Goal: Contribute content: Add original content to the website for others to see

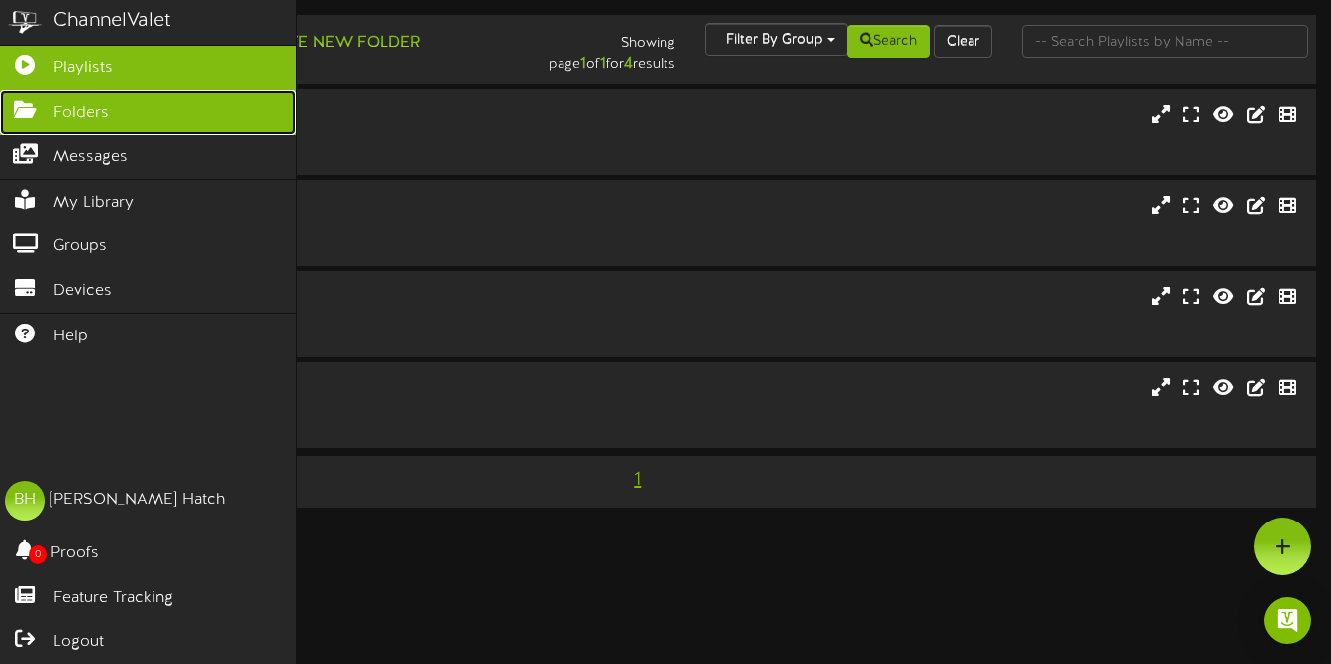
click at [20, 109] on icon at bounding box center [25, 107] width 50 height 15
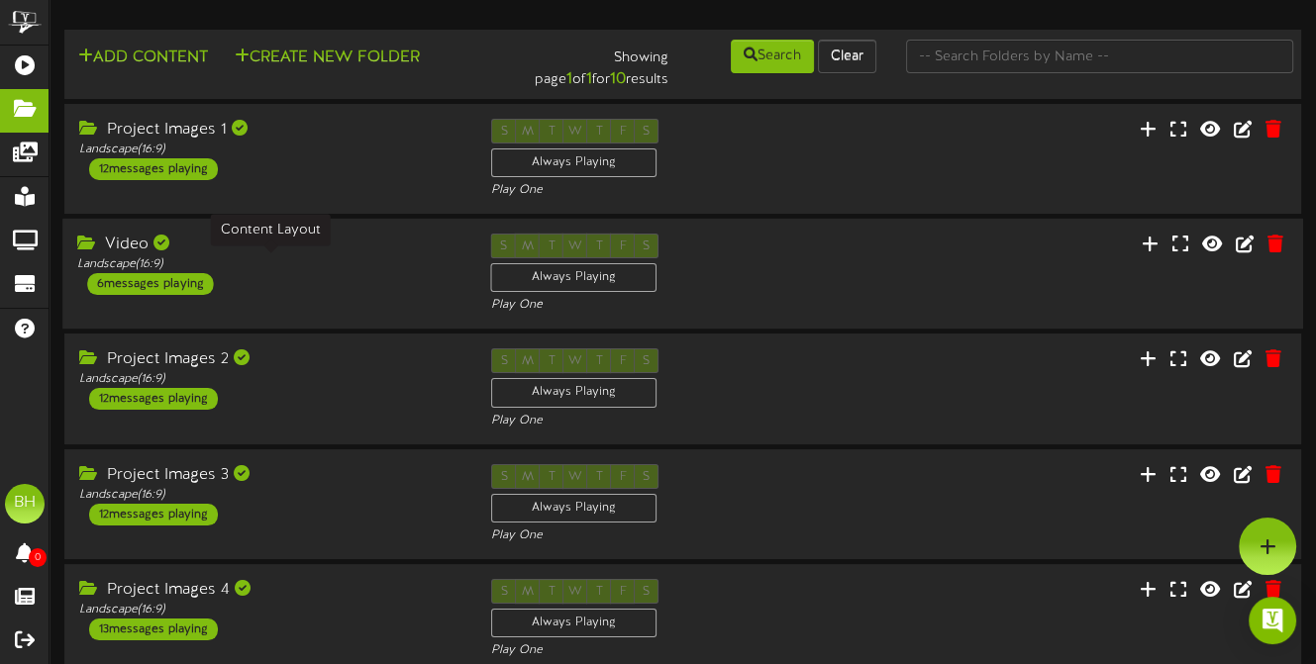
click at [309, 264] on div "Landscape ( 16:9 )" at bounding box center [268, 264] width 383 height 17
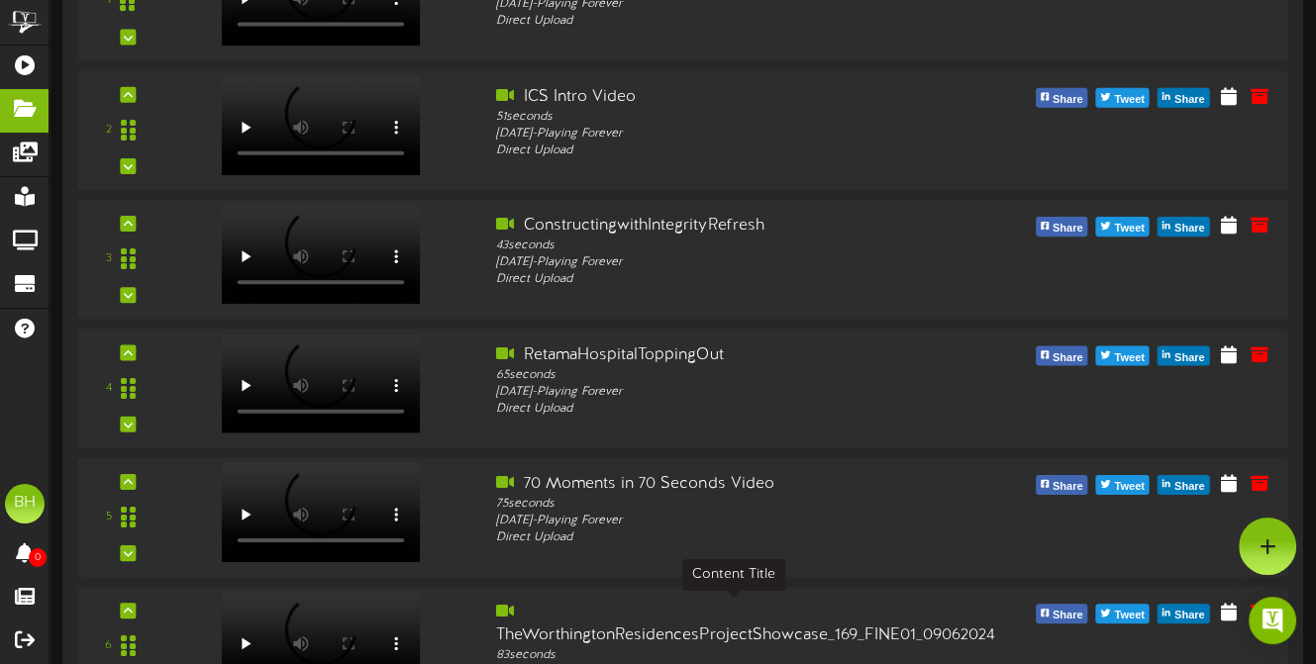
scroll to position [396, 0]
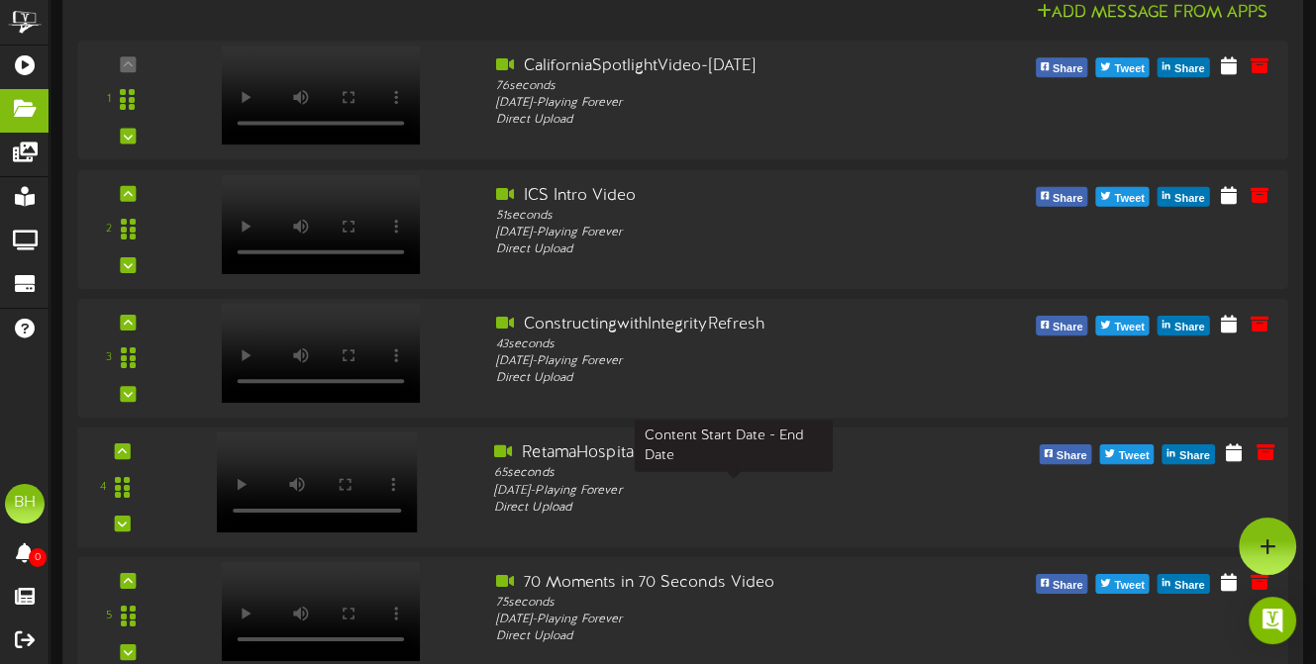
click at [591, 484] on div "[DATE] - Playing Forever" at bounding box center [733, 490] width 479 height 17
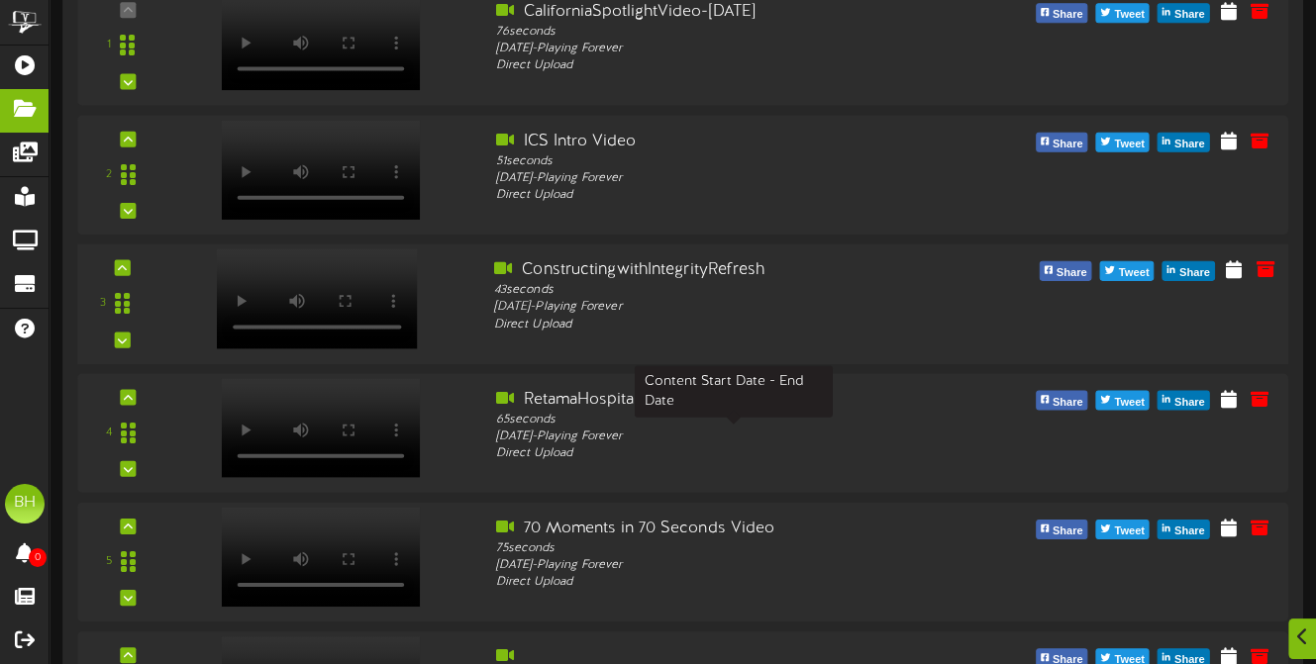
scroll to position [0, 0]
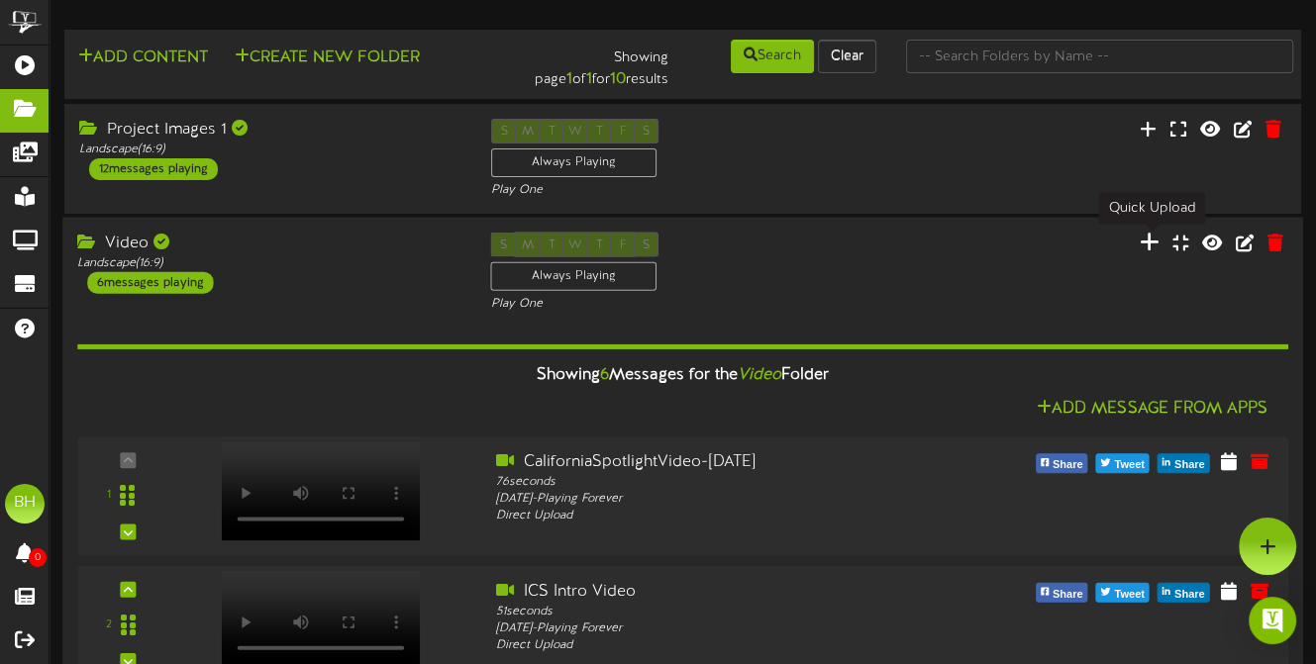
click at [1156, 243] on icon at bounding box center [1150, 242] width 20 height 22
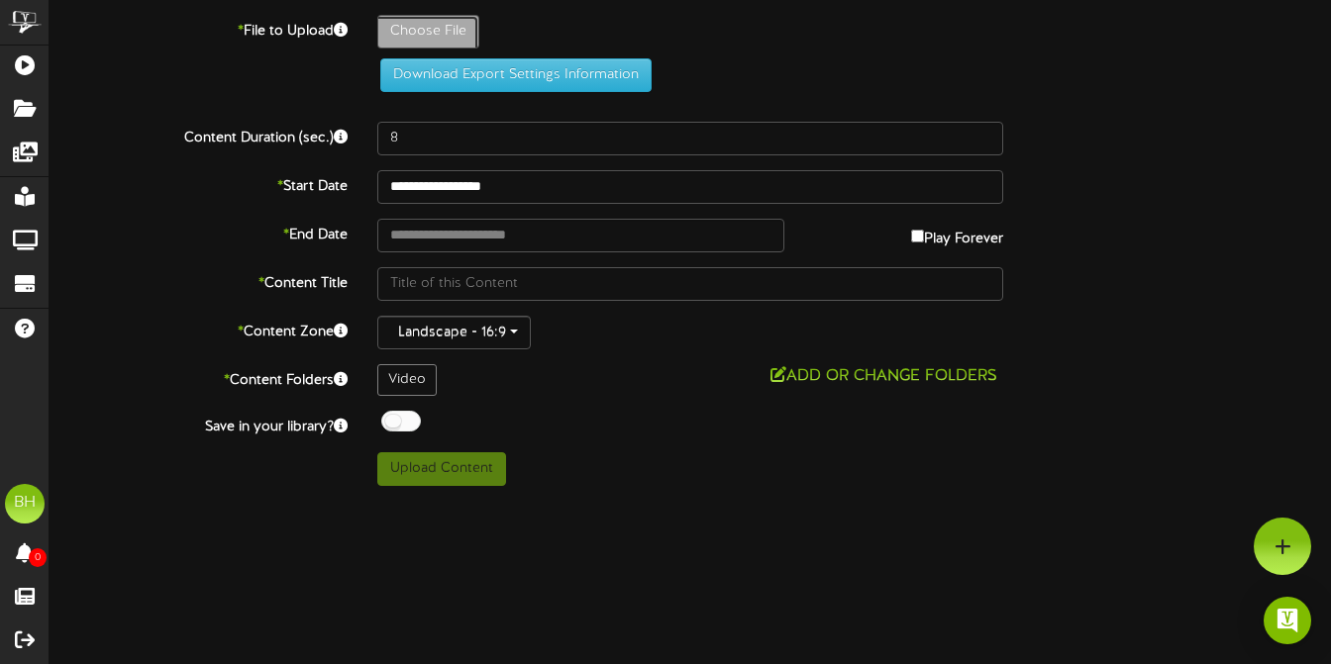
type input "**********"
type input "GearUpConstructionSuicidePreventionWeekSafetyPSA_Fine07_09102025"
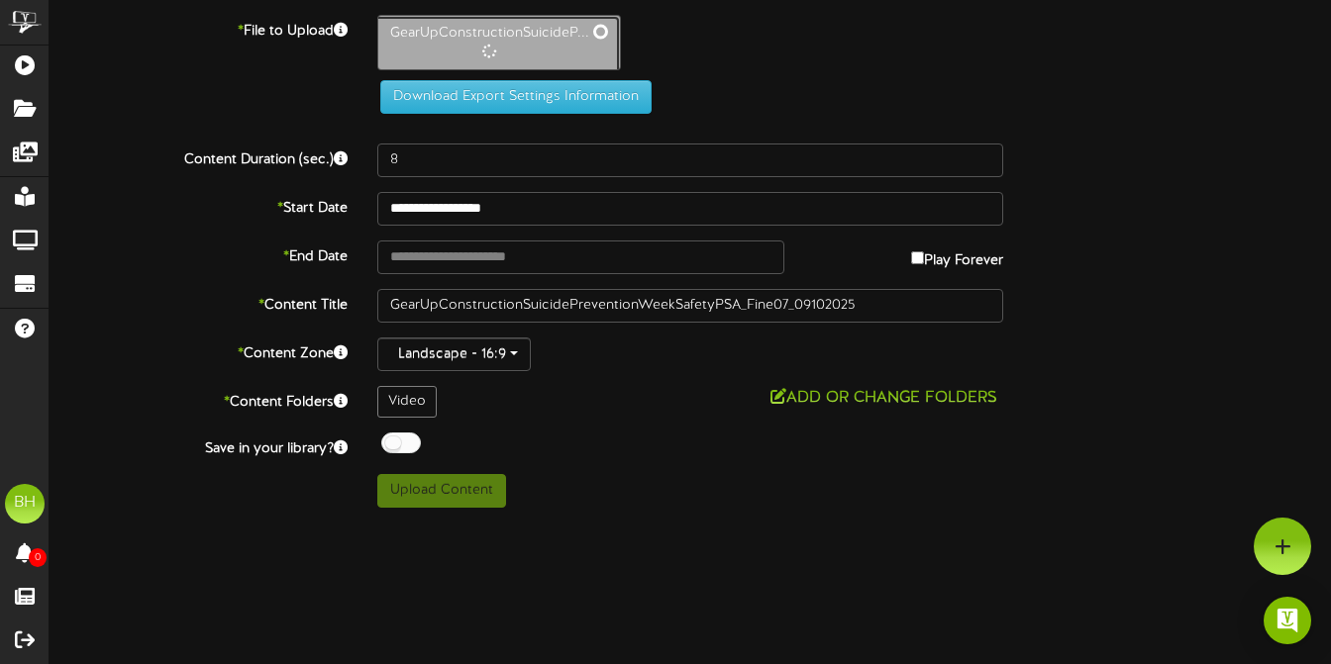
type input "111"
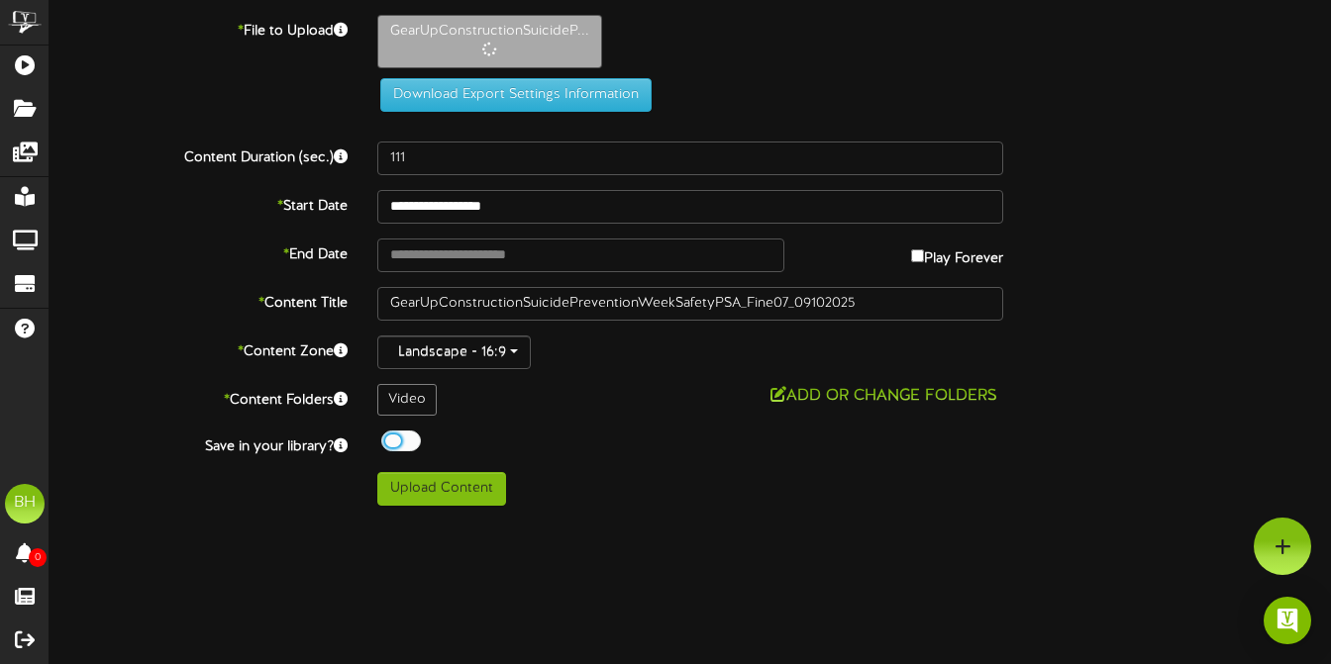
click at [395, 439] on div at bounding box center [401, 441] width 40 height 21
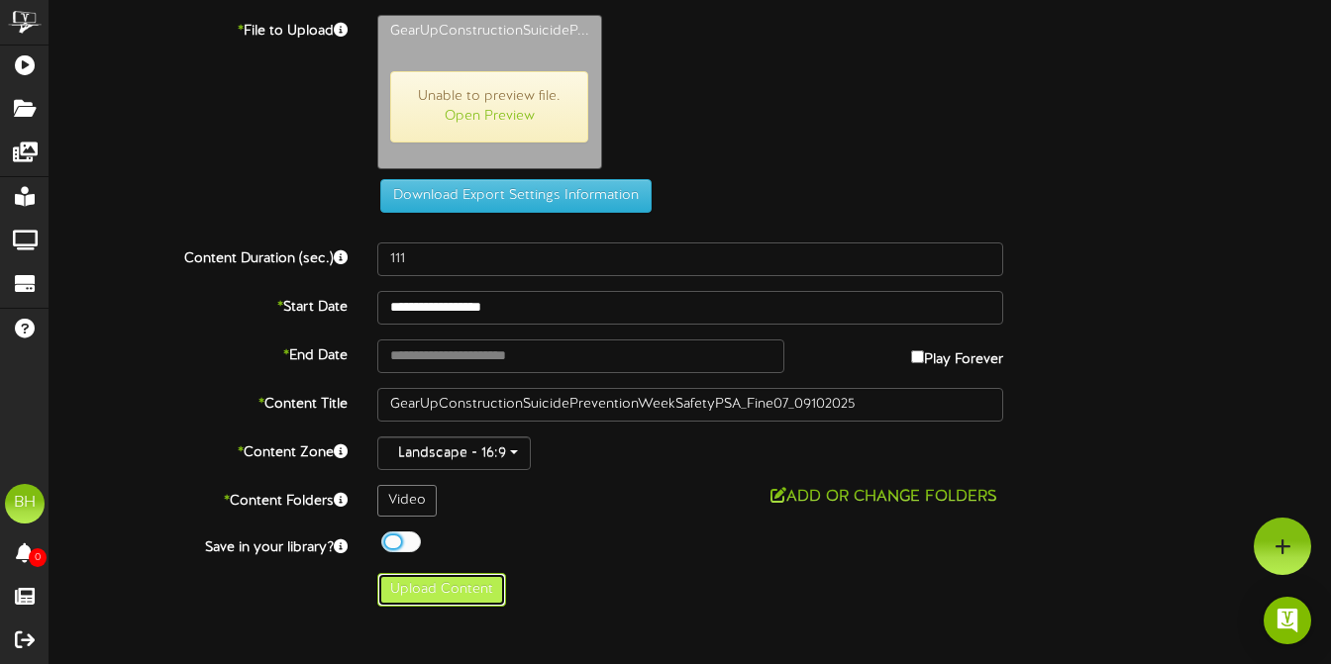
click at [446, 582] on button "Upload Content" at bounding box center [441, 590] width 129 height 34
type input "**********"
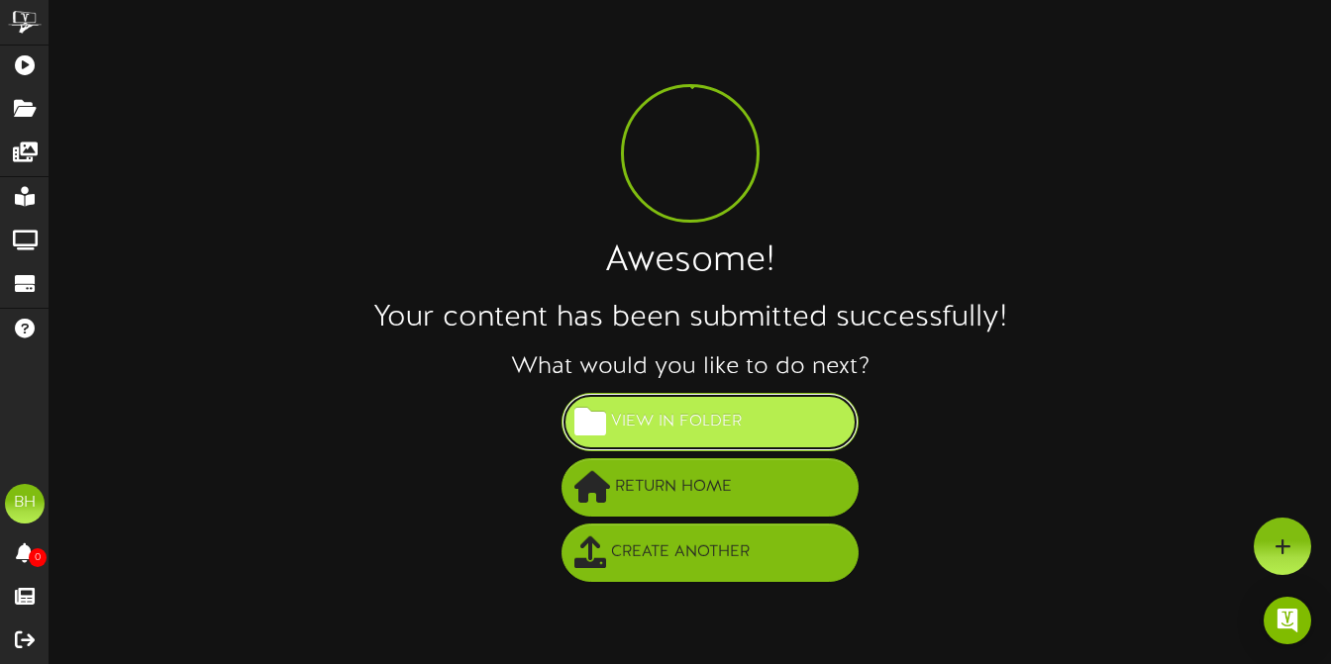
click at [691, 428] on span "View in Folder" at bounding box center [676, 422] width 141 height 33
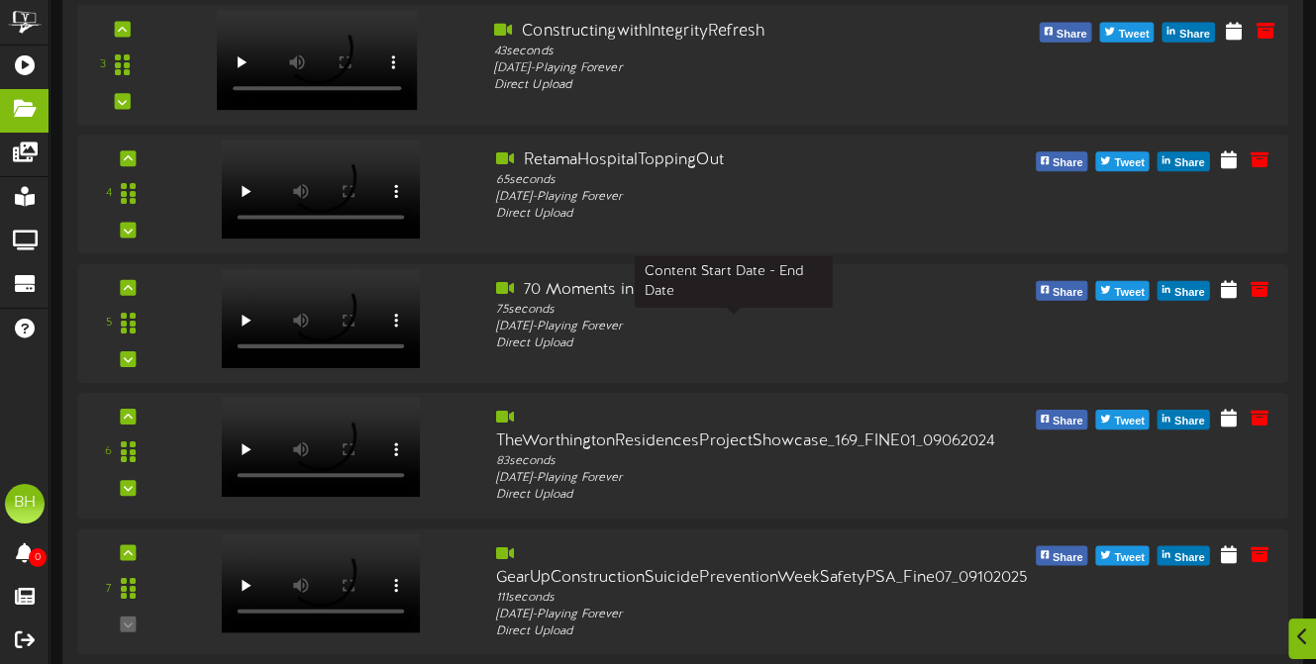
scroll to position [592, 0]
